Goal: Obtain resource: Obtain resource

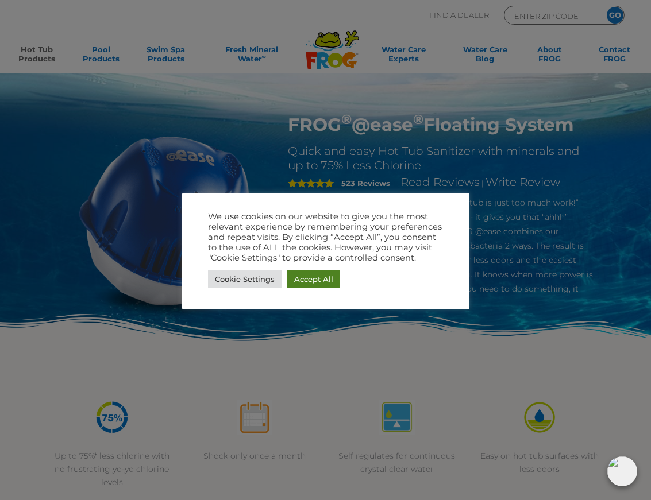
click at [304, 275] on link "Accept All" at bounding box center [313, 280] width 53 height 18
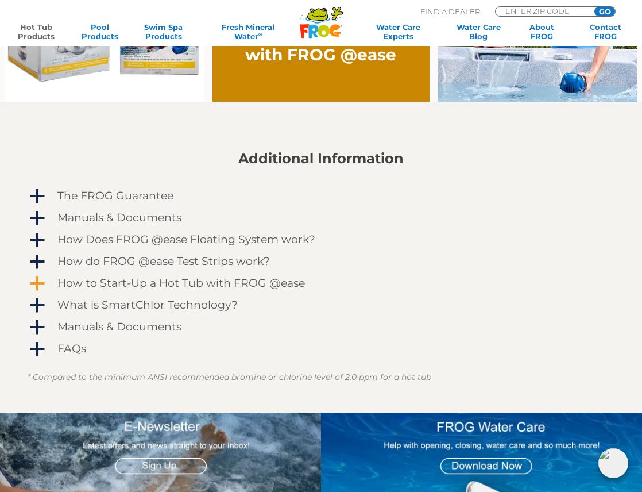
scroll to position [919, 0]
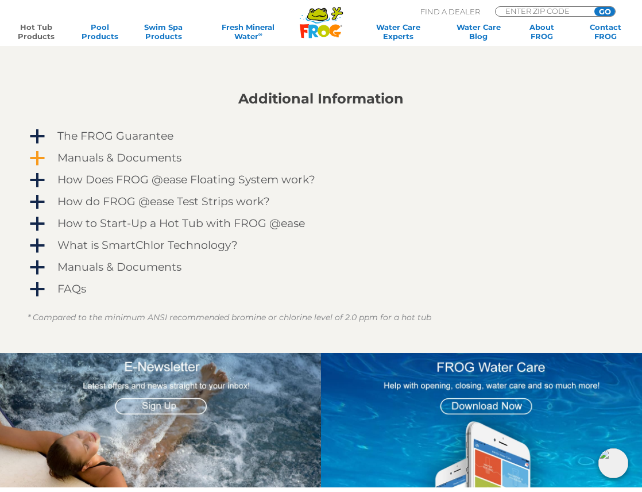
click at [55, 160] on div "Manuals & Documents" at bounding box center [304, 158] width 499 height 18
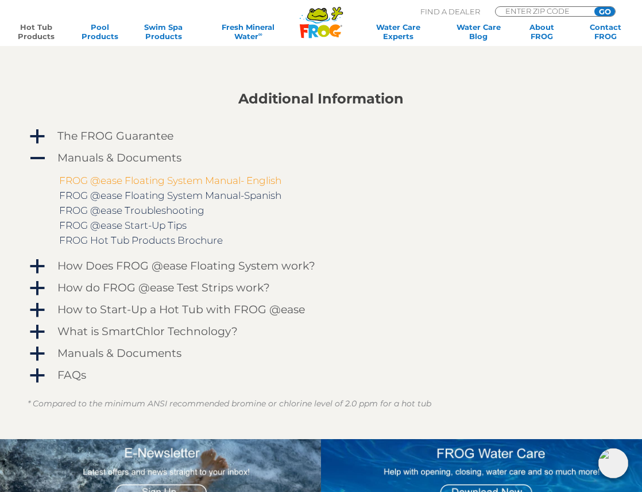
click at [241, 179] on link "FROG @ease Floating System Manual- English" at bounding box center [170, 180] width 222 height 11
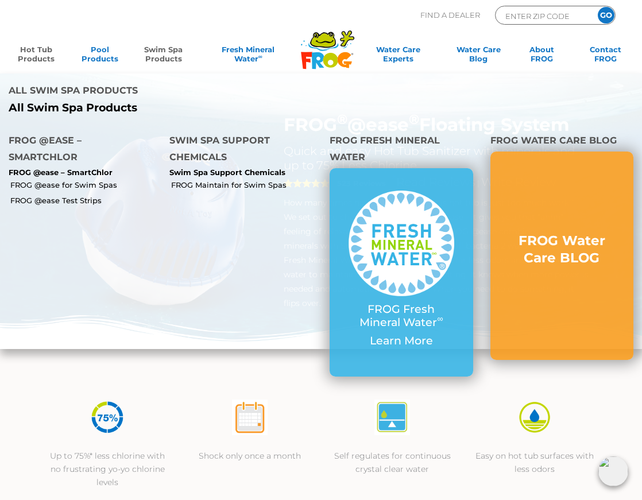
click at [160, 52] on link "Swim Spa Products" at bounding box center [163, 56] width 49 height 23
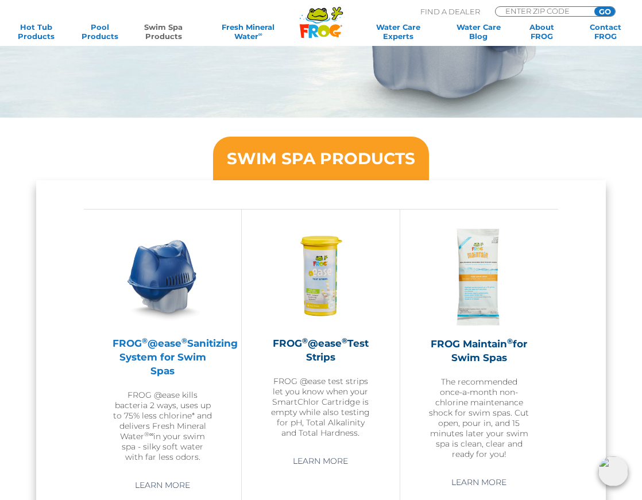
scroll to position [747, 0]
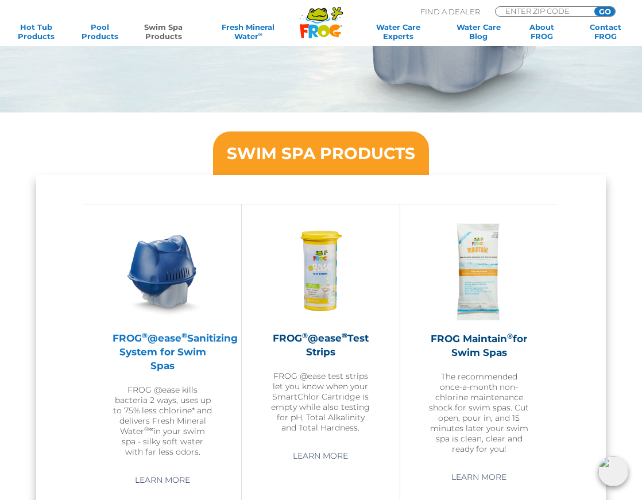
click at [156, 347] on h2 "FROG ® @ease ® Sanitizing System for Swim Spas" at bounding box center [163, 351] width 100 height 41
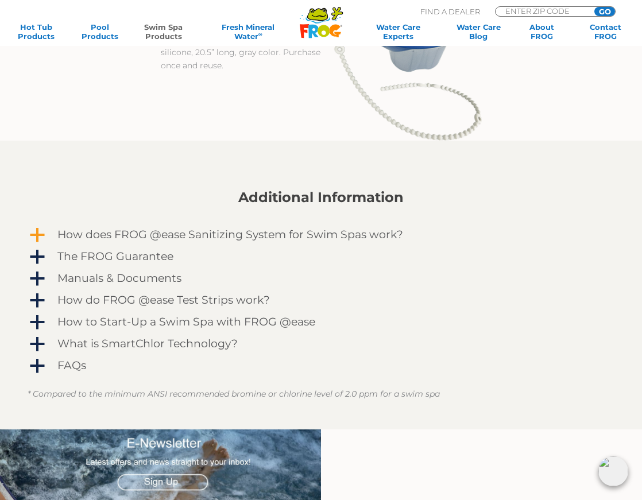
scroll to position [1034, 0]
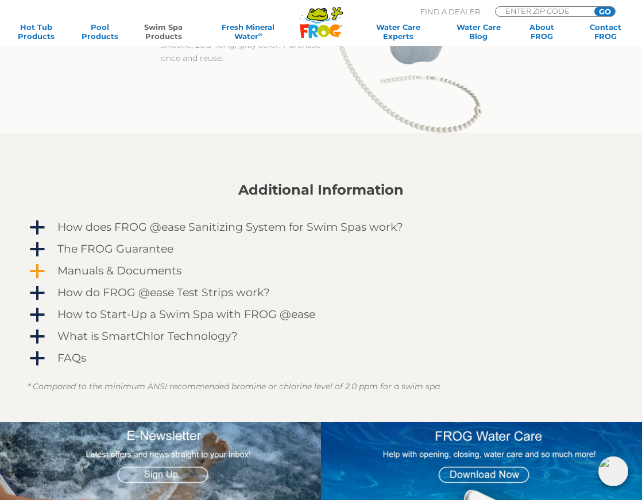
click at [37, 272] on span "a" at bounding box center [37, 271] width 17 height 17
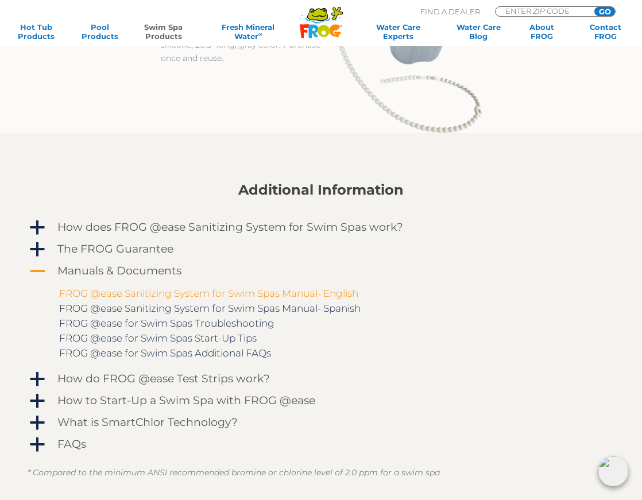
click at [173, 296] on link "FROG @ease Sanitizing System for Swim Spas Manual- English" at bounding box center [208, 293] width 299 height 11
